Goal: Check status: Check status

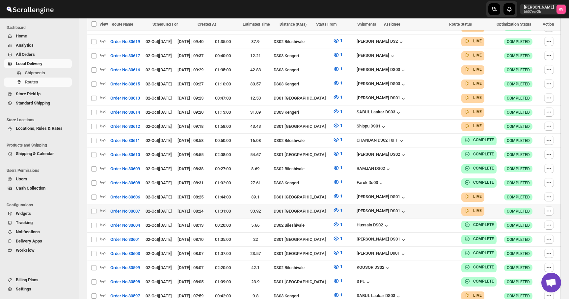
scroll to position [260, 0]
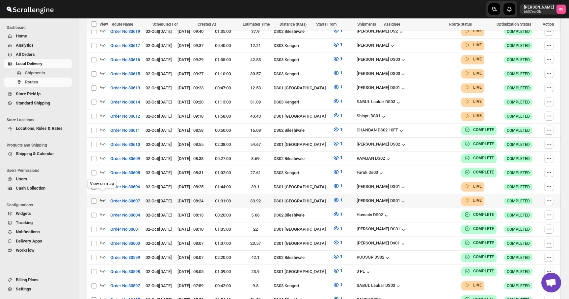
click at [103, 197] on icon "button" at bounding box center [102, 200] width 7 height 7
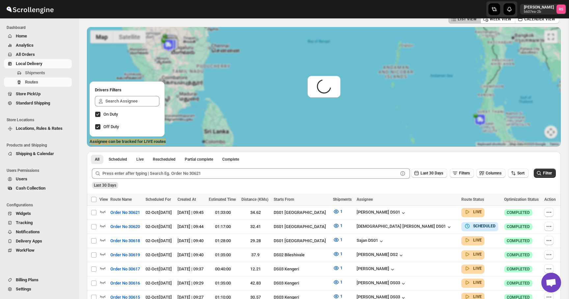
scroll to position [0, 0]
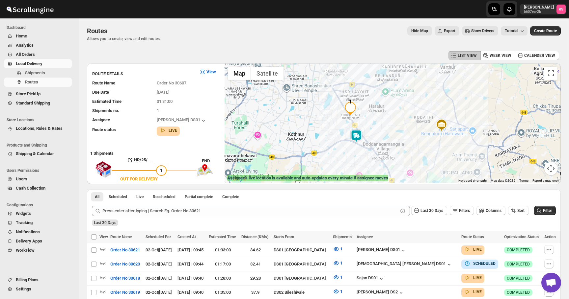
click at [356, 134] on img at bounding box center [355, 136] width 13 height 13
click at [383, 105] on button "Close" at bounding box center [382, 109] width 16 height 16
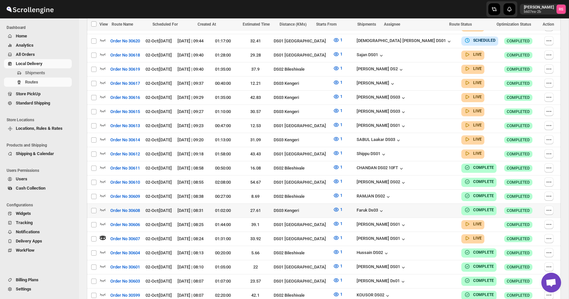
scroll to position [289, 0]
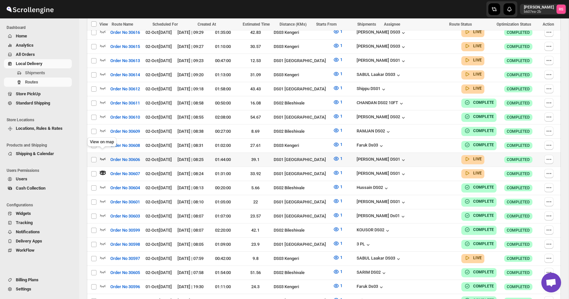
click at [104, 158] on icon "button" at bounding box center [103, 159] width 6 height 3
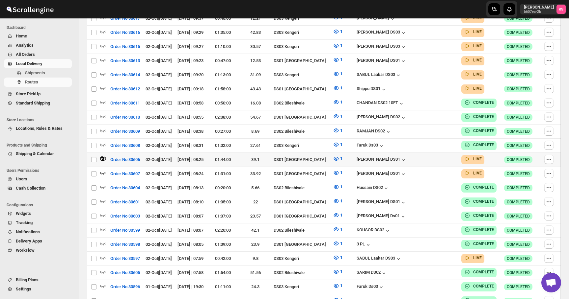
scroll to position [0, 0]
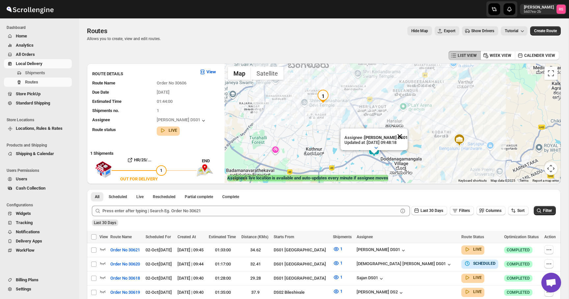
click at [403, 137] on button "Close" at bounding box center [400, 137] width 16 height 16
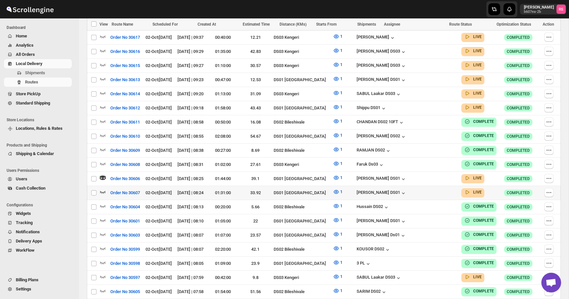
scroll to position [269, 0]
click at [104, 104] on icon "button" at bounding box center [102, 107] width 7 height 7
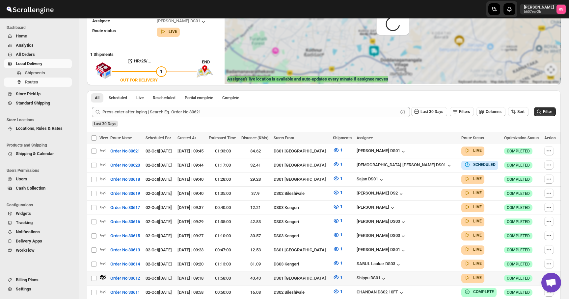
scroll to position [0, 0]
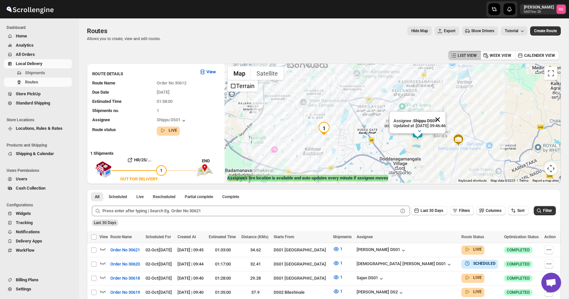
click at [443, 119] on button "Close" at bounding box center [437, 120] width 16 height 16
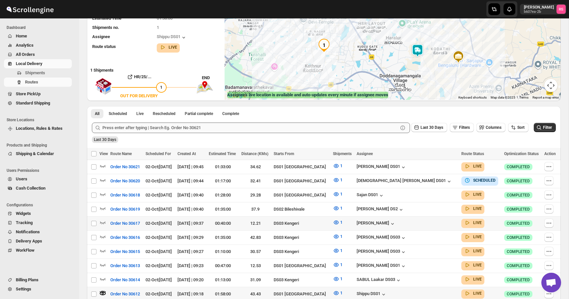
scroll to position [155, 0]
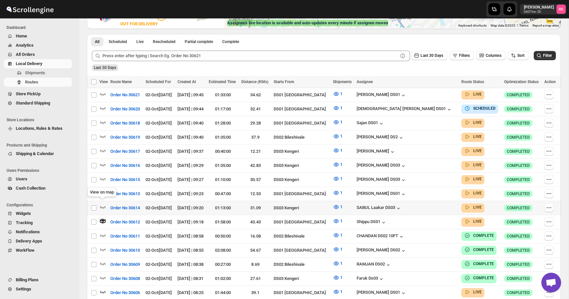
click at [103, 204] on icon "button" at bounding box center [102, 207] width 7 height 7
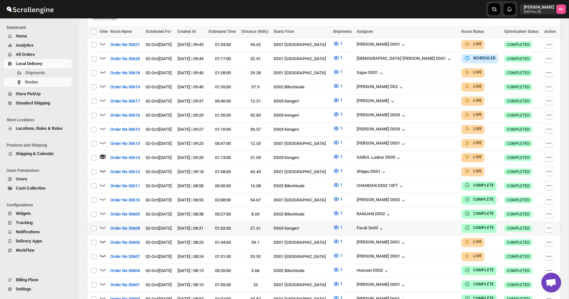
scroll to position [205, 0]
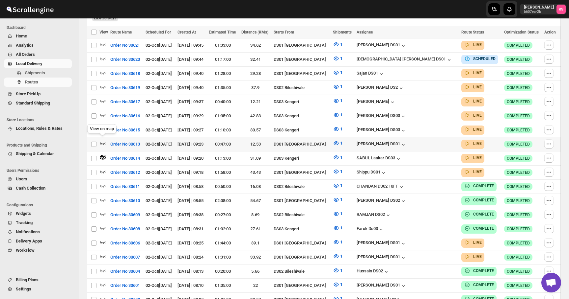
click at [102, 140] on icon "button" at bounding box center [102, 143] width 7 height 7
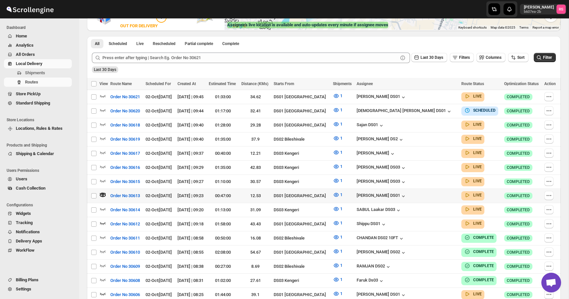
scroll to position [157, 0]
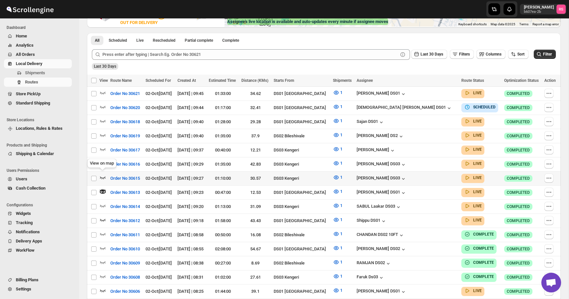
click at [104, 175] on icon "button" at bounding box center [102, 177] width 7 height 7
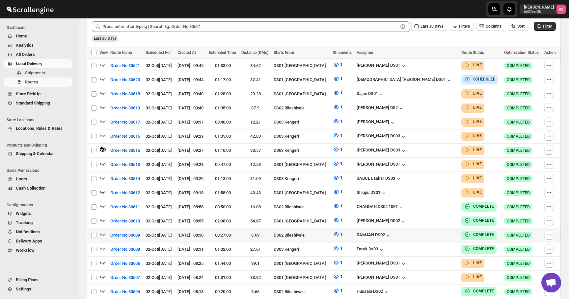
scroll to position [189, 0]
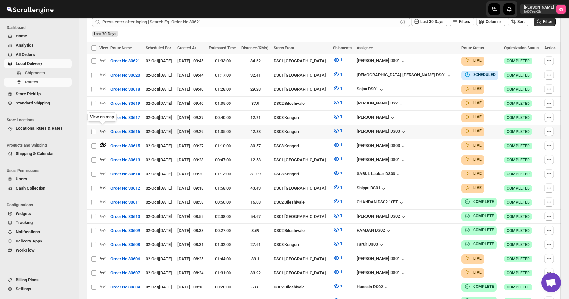
click at [102, 130] on icon "button" at bounding box center [103, 131] width 6 height 3
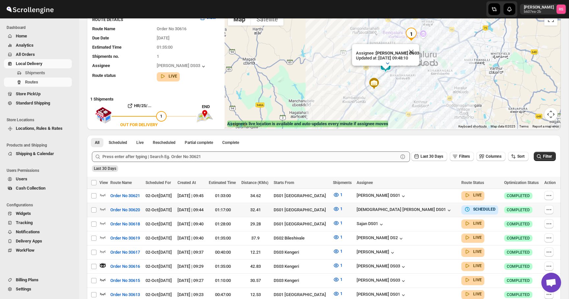
scroll to position [66, 0]
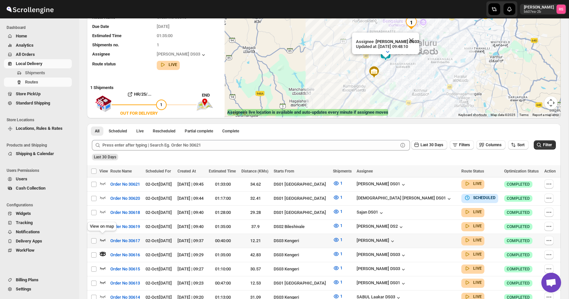
click at [102, 238] on icon "button" at bounding box center [102, 240] width 7 height 7
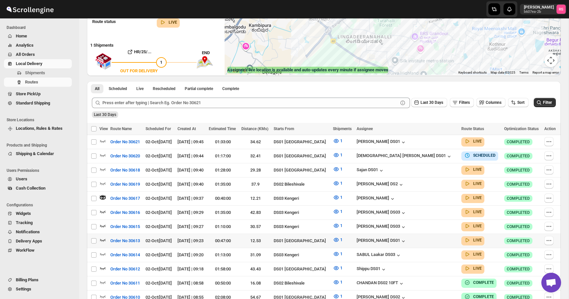
scroll to position [96, 0]
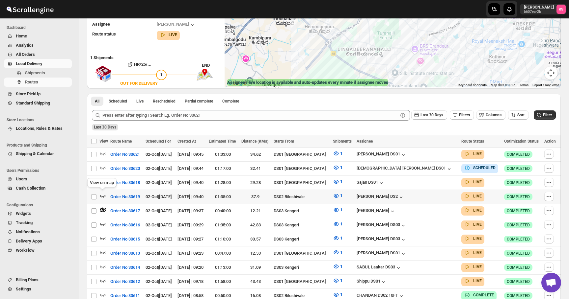
click at [103, 195] on icon "button" at bounding box center [103, 196] width 6 height 3
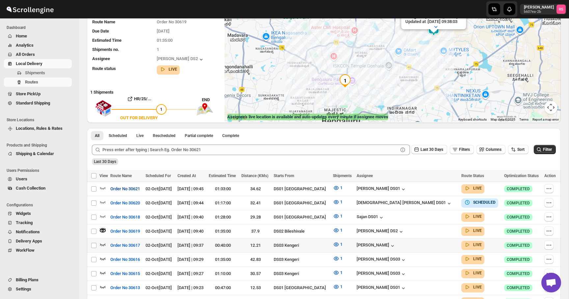
scroll to position [61, 0]
click at [104, 244] on icon "button" at bounding box center [102, 245] width 7 height 7
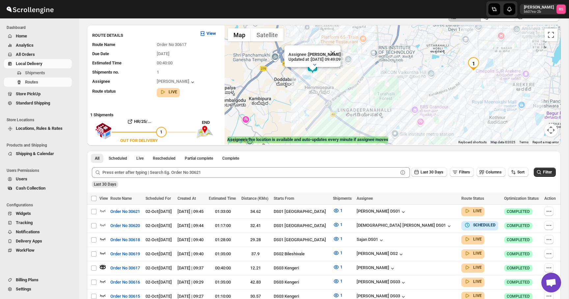
scroll to position [68, 0]
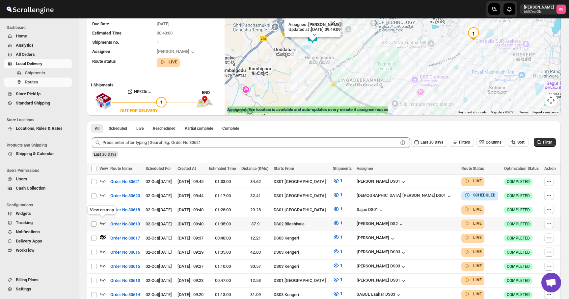
click at [103, 223] on icon "button" at bounding box center [103, 223] width 6 height 3
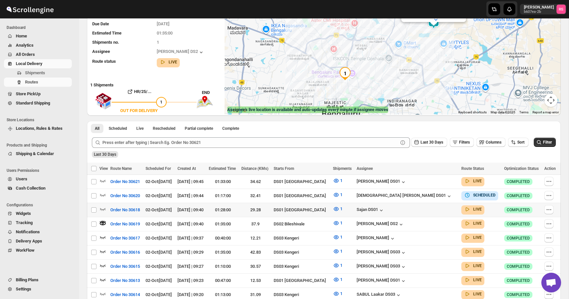
scroll to position [36, 0]
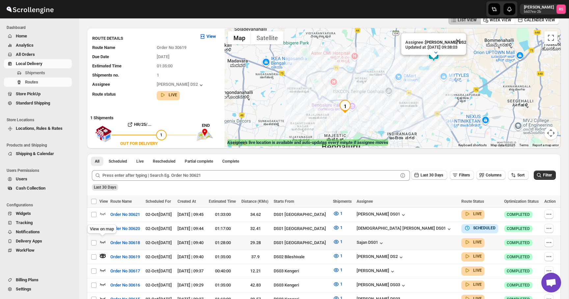
click at [104, 240] on icon "button" at bounding box center [102, 242] width 7 height 7
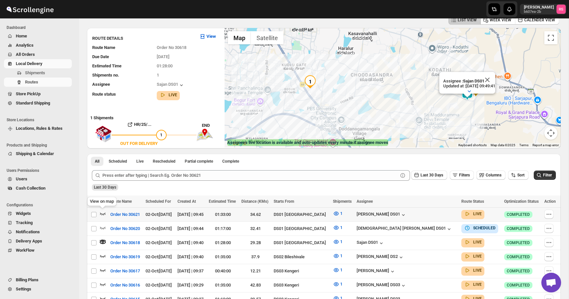
click at [103, 213] on icon "button" at bounding box center [102, 214] width 7 height 7
